Goal: Information Seeking & Learning: Check status

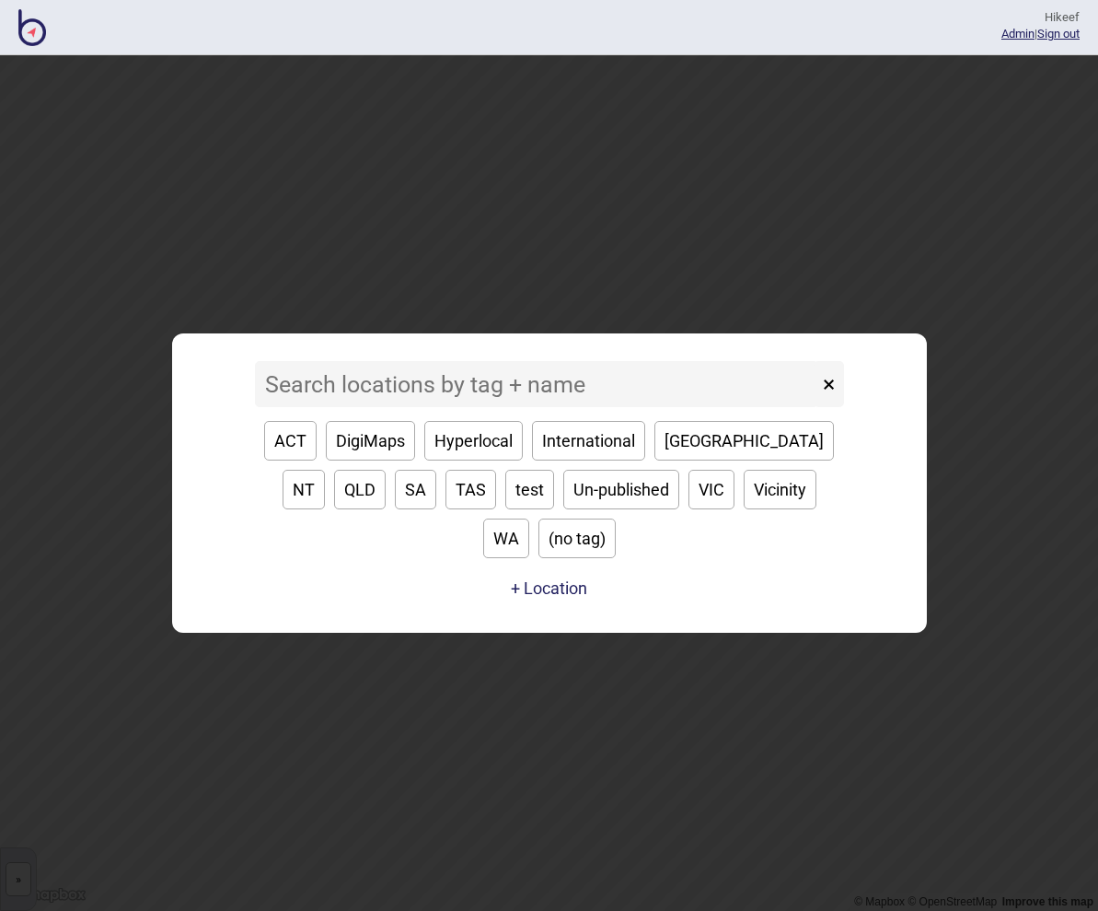
click at [561, 402] on input at bounding box center [536, 384] width 563 height 46
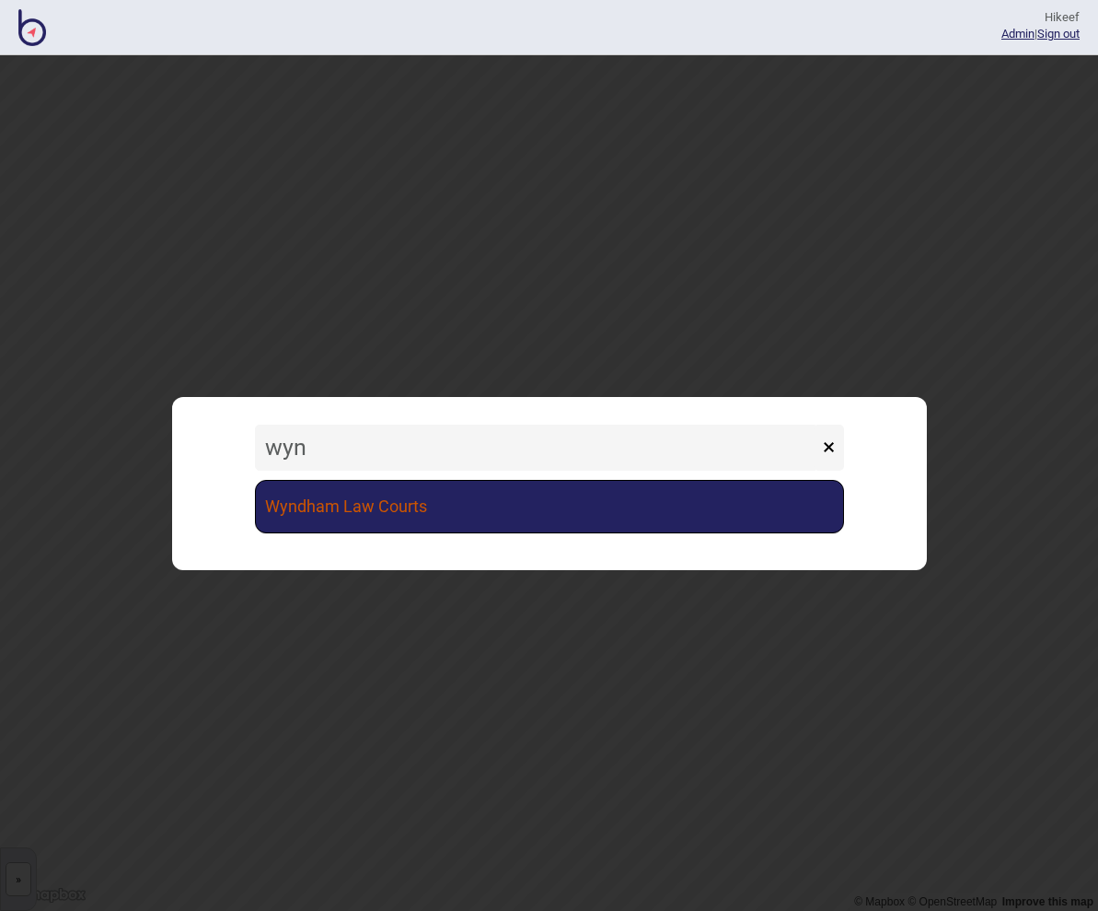
type input "wyn"
click at [487, 509] on link "Wyndham Law Courts" at bounding box center [549, 506] width 589 height 53
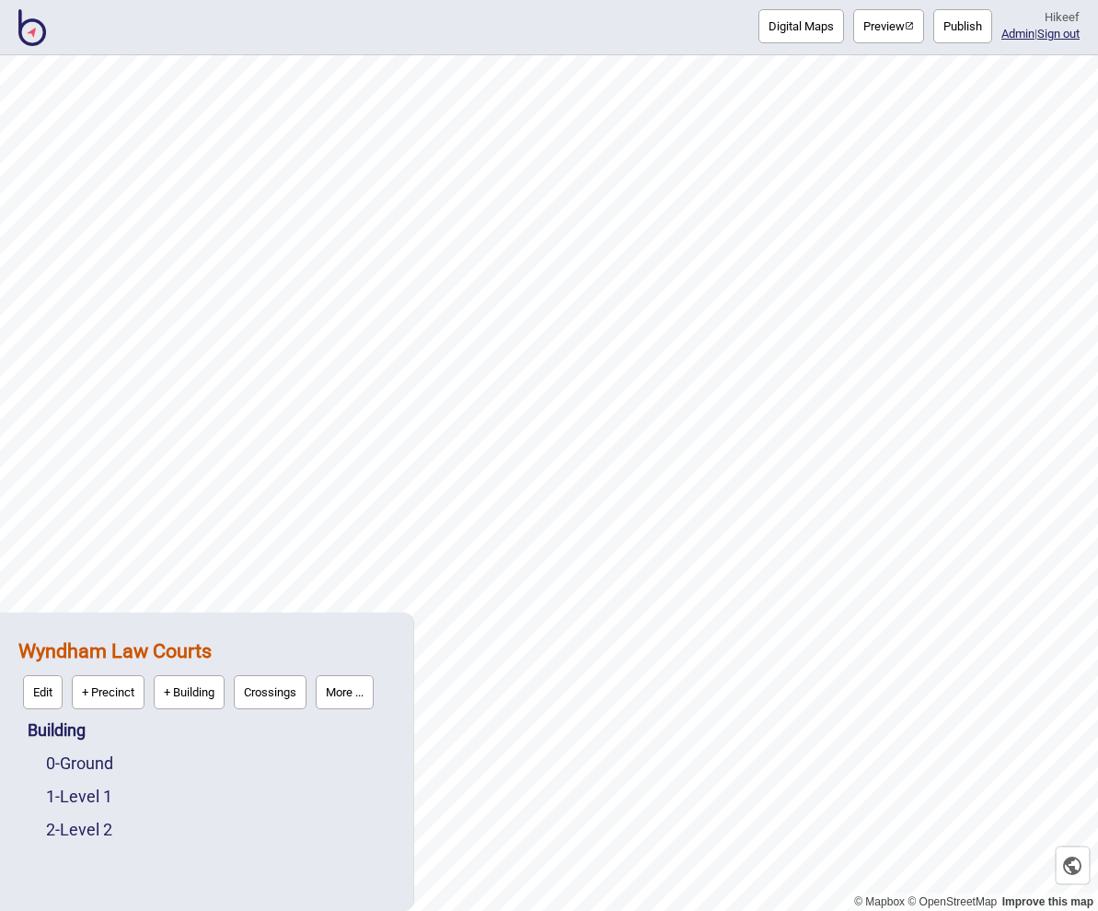
click at [875, 29] on button "Preview" at bounding box center [888, 26] width 71 height 34
click at [0, 0] on div "Digital Maps Preview Publish Hi keef Admin | Sign out" at bounding box center [549, 27] width 1098 height 55
click at [345, 687] on button "More ..." at bounding box center [345, 692] width 58 height 34
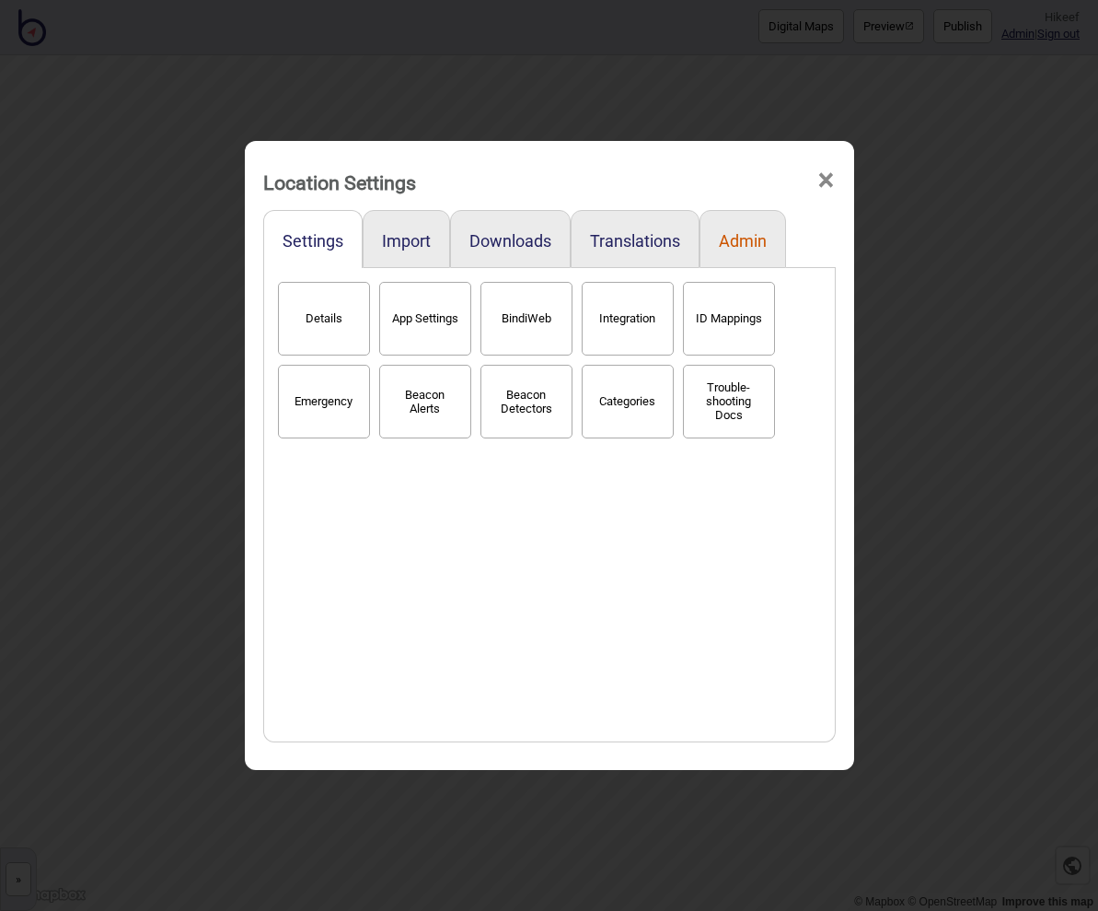
click at [747, 242] on button "Admin" at bounding box center [743, 240] width 48 height 19
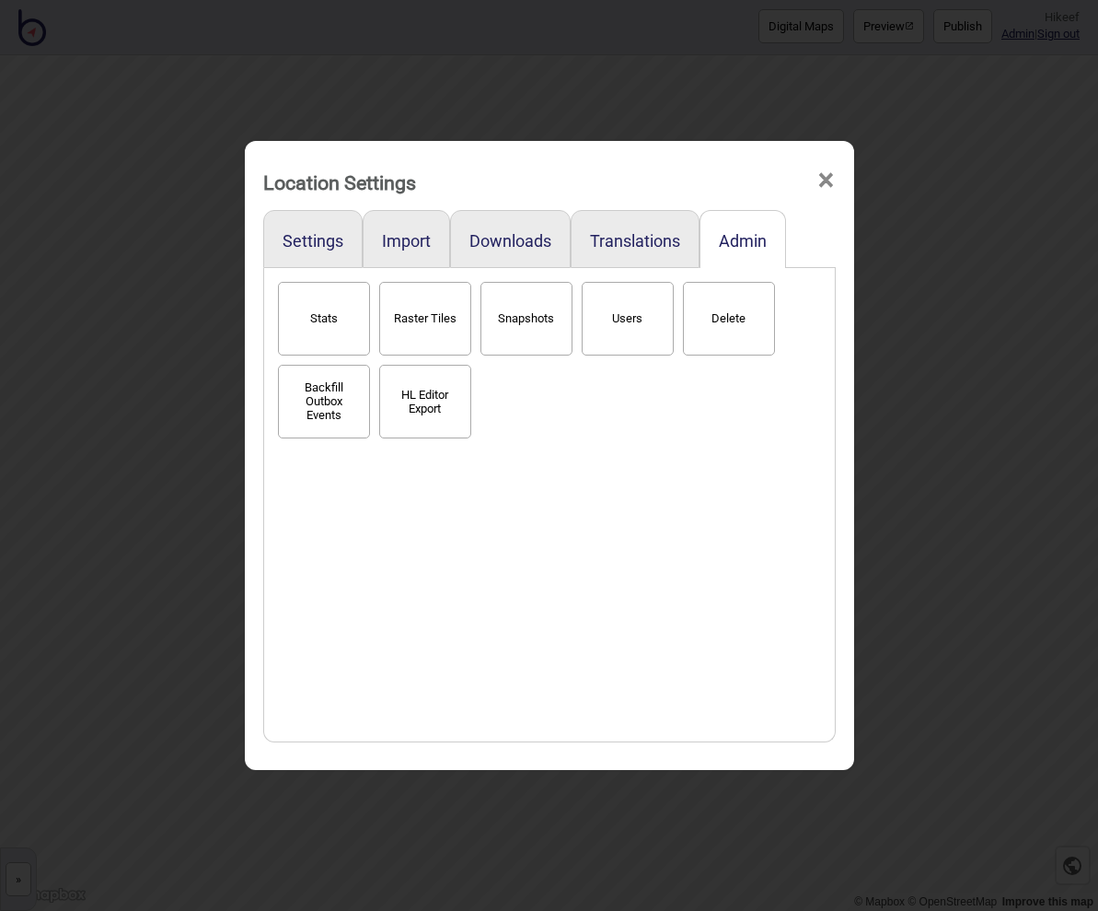
click at [346, 310] on button "Stats" at bounding box center [324, 319] width 92 height 74
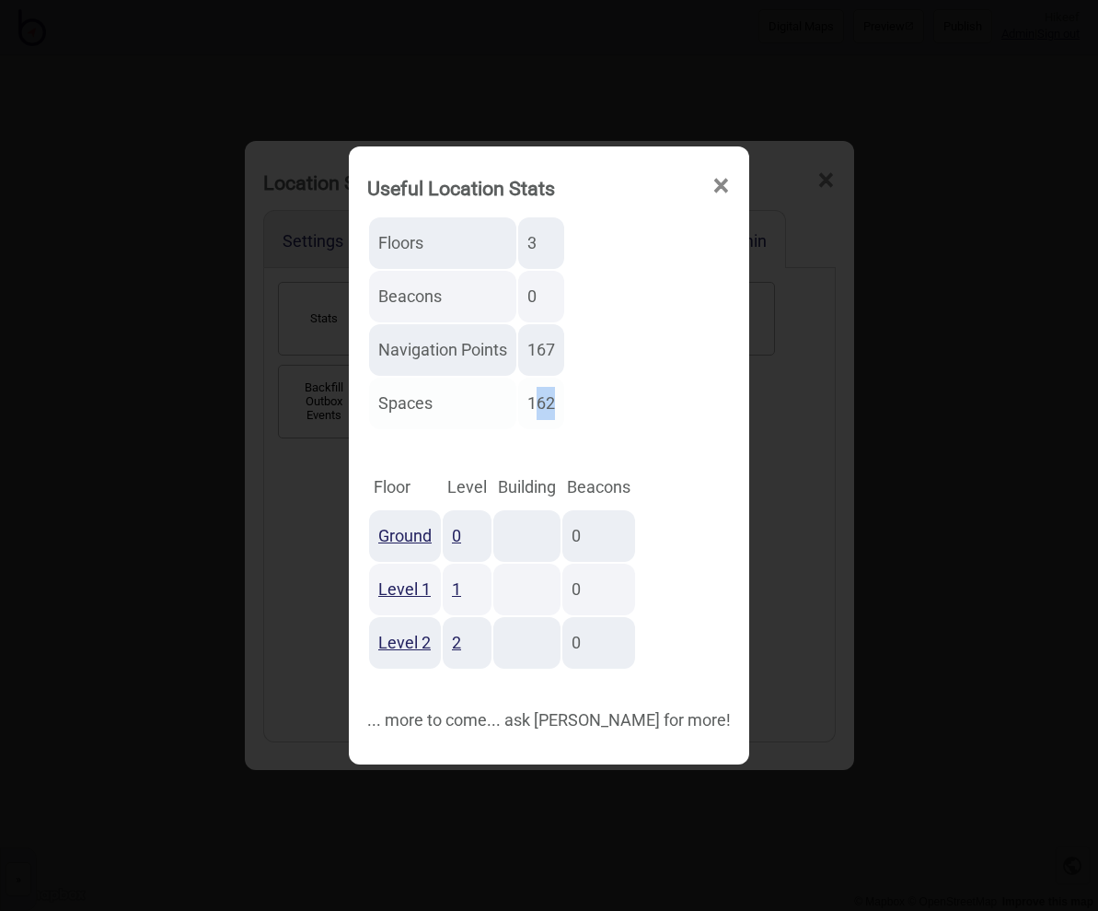
drag, startPoint x: 581, startPoint y: 408, endPoint x: 609, endPoint y: 406, distance: 27.7
click at [564, 406] on td "162" at bounding box center [541, 403] width 46 height 52
click at [566, 404] on table "Floors 3 Beacons 0 Navigation Points 167 Spaces 162" at bounding box center [466, 322] width 199 height 215
click at [564, 403] on td "162" at bounding box center [541, 403] width 46 height 52
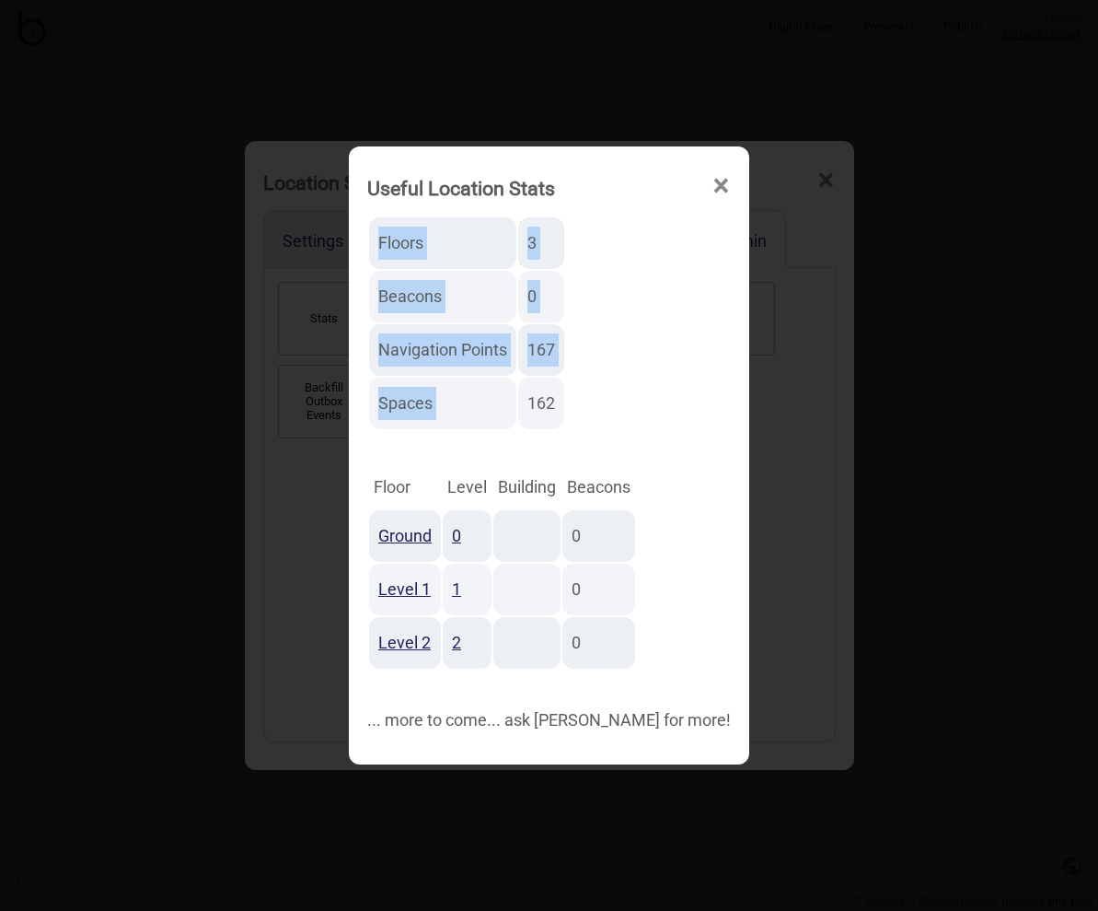
drag, startPoint x: 575, startPoint y: 402, endPoint x: 613, endPoint y: 404, distance: 37.8
click at [613, 404] on div "Floors 3 Beacons 0 Navigation Points 167 Spaces 162 Floor Level Building Beacon…" at bounding box center [549, 475] width 364 height 521
click at [653, 423] on div "Floors 3 Beacons 0 Navigation Points 167 Spaces 162 Floor Level Building Beacon…" at bounding box center [549, 475] width 364 height 521
